Goal: Task Accomplishment & Management: Complete application form

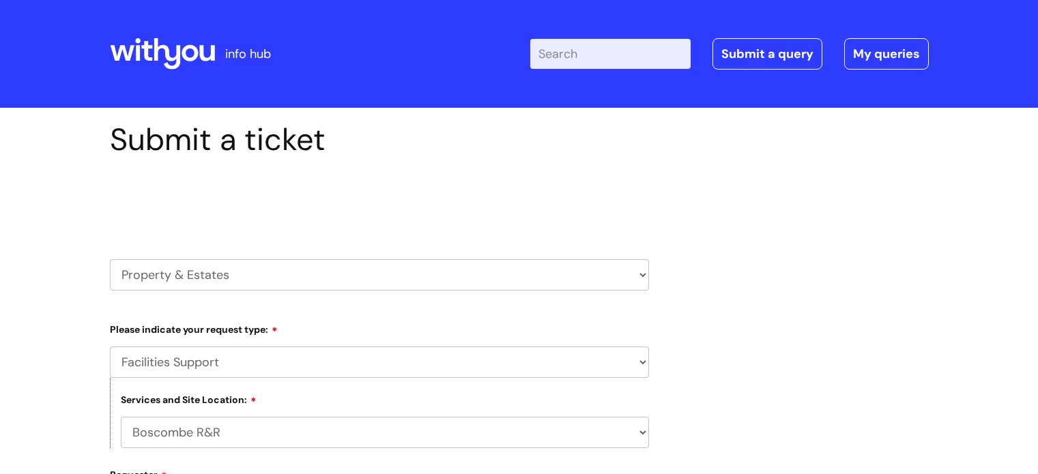
select select "Facilities Support"
select select "Boscombe R&R"
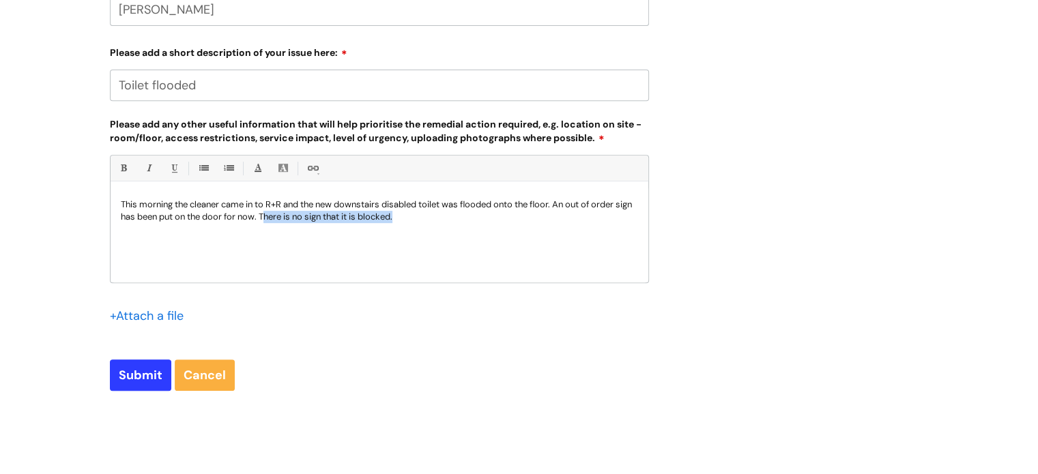
drag, startPoint x: 423, startPoint y: 214, endPoint x: 285, endPoint y: 243, distance: 140.9
click at [285, 243] on div "This morning the cleaner came in to R+R and the new downstairs disabled toilet …" at bounding box center [380, 235] width 538 height 94
click at [152, 307] on input "file" at bounding box center [144, 315] width 68 height 17
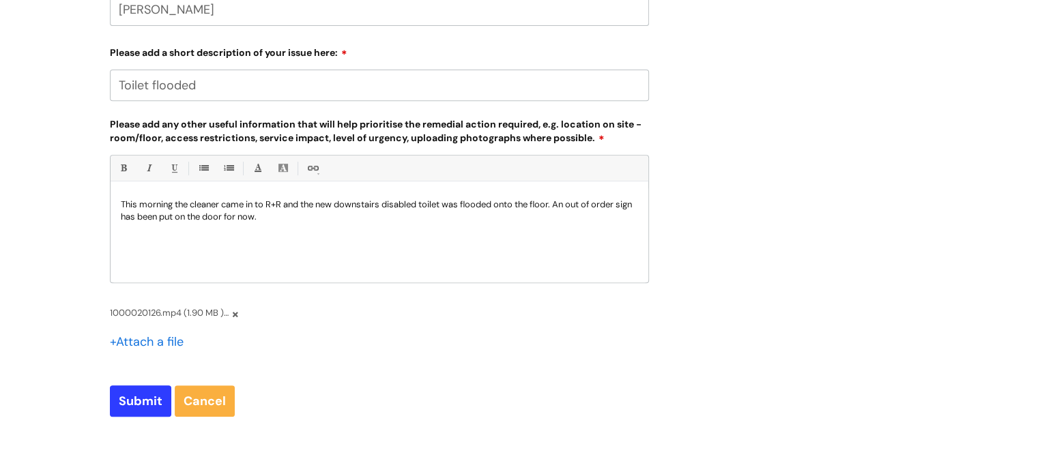
click at [210, 57] on label "Please add a short description of your issue here:" at bounding box center [379, 50] width 539 height 16
click at [210, 70] on input "Toilet flooded" at bounding box center [379, 85] width 539 height 31
click at [137, 340] on input "file" at bounding box center [144, 341] width 68 height 17
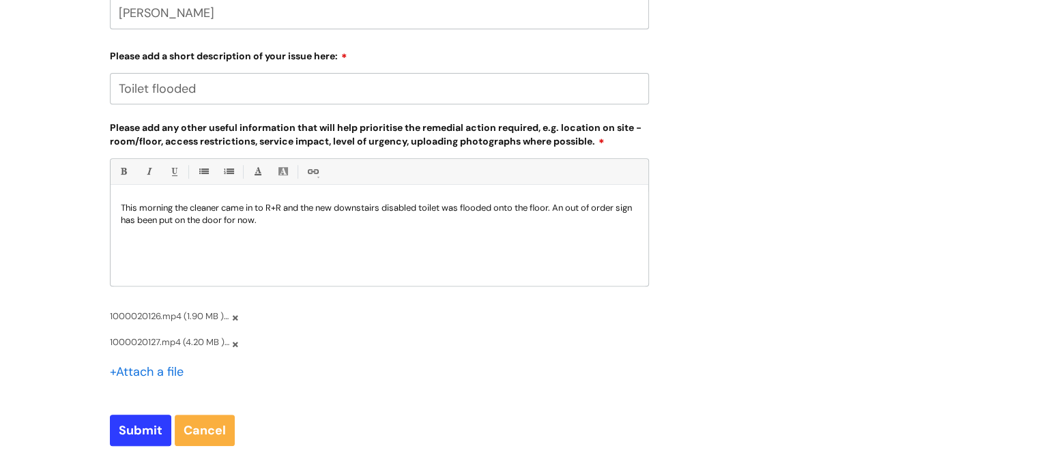
scroll to position [549, 0]
click at [126, 433] on input "Submit" at bounding box center [140, 429] width 61 height 31
type input "Please Wait..."
